Goal: Transaction & Acquisition: Purchase product/service

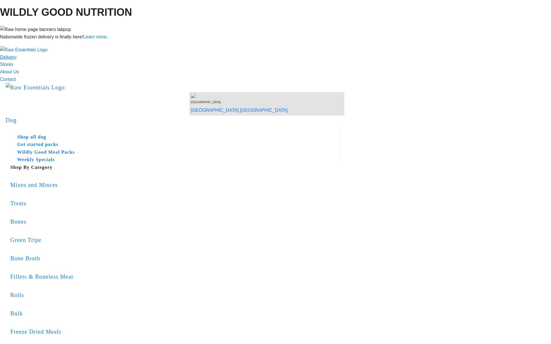
click at [17, 55] on link "Delivery" at bounding box center [8, 57] width 17 height 5
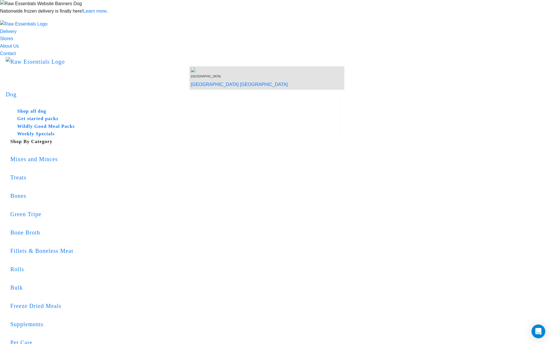
paste input "0110"
type input "0110"
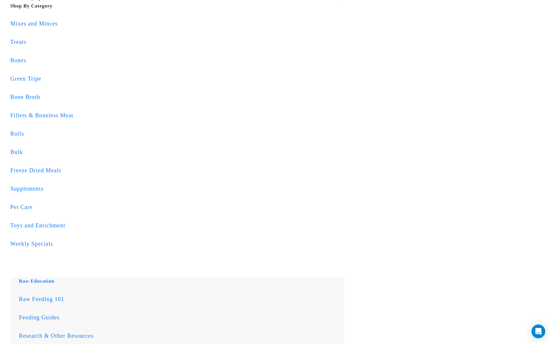
scroll to position [137, 0]
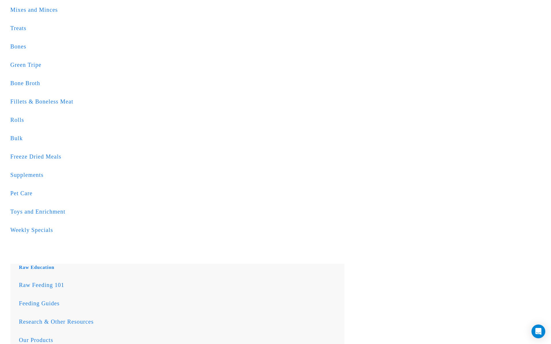
paste input "Bull Pizzle"
type input "Bull Pizzle"
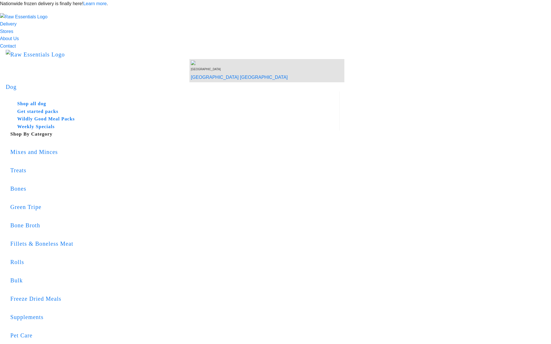
click at [363, 7] on p "Nationwide frozen delivery is finally here! Learn more ." at bounding box center [275, 3] width 551 height 7
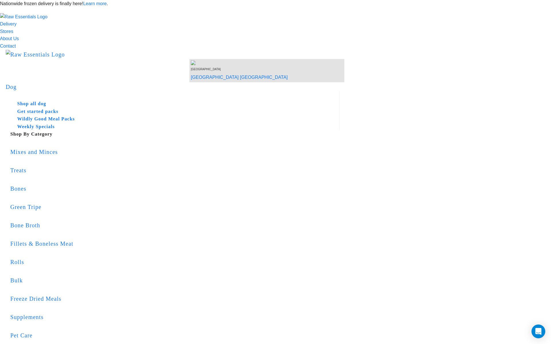
drag, startPoint x: 289, startPoint y: 88, endPoint x: 318, endPoint y: 89, distance: 29.8
copy h1 "Bull Pizzle"
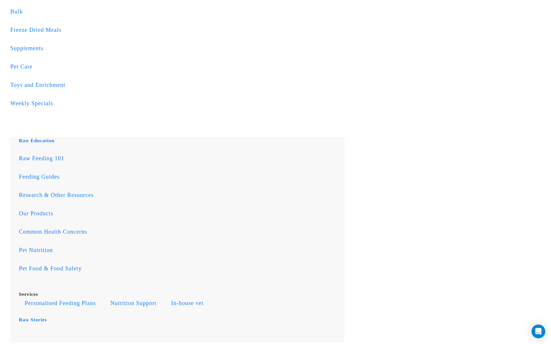
scroll to position [270, 0]
